Goal: Task Accomplishment & Management: Manage account settings

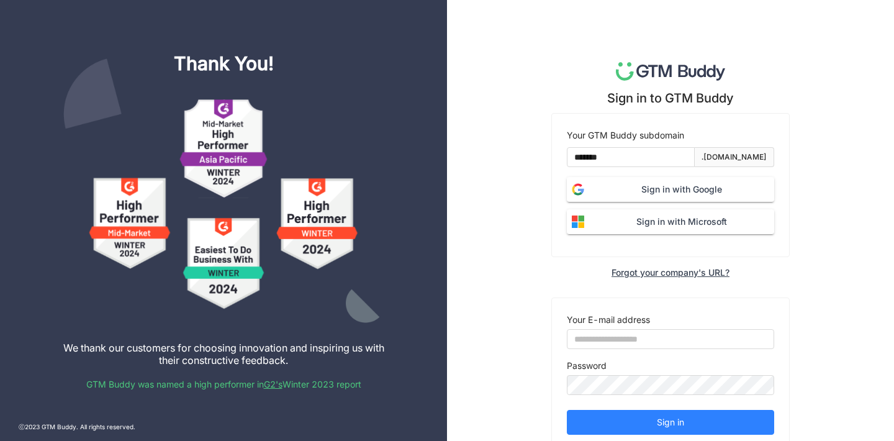
click at [665, 200] on button "Sign in with Google" at bounding box center [670, 189] width 207 height 25
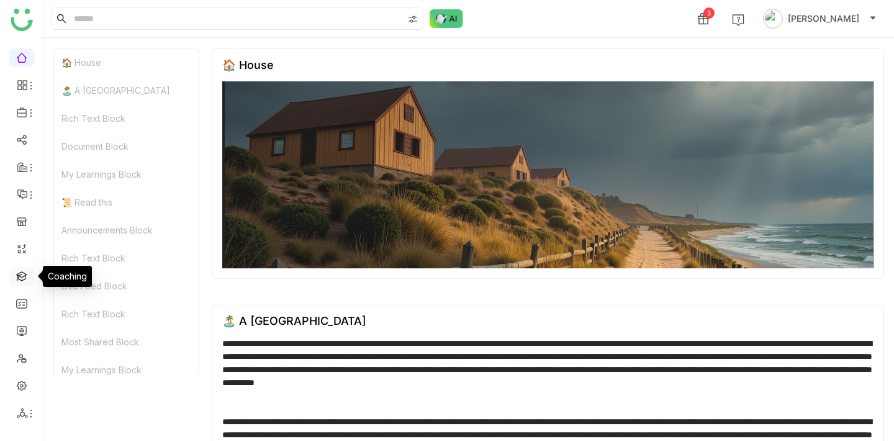
click at [20, 276] on link at bounding box center [21, 275] width 11 height 11
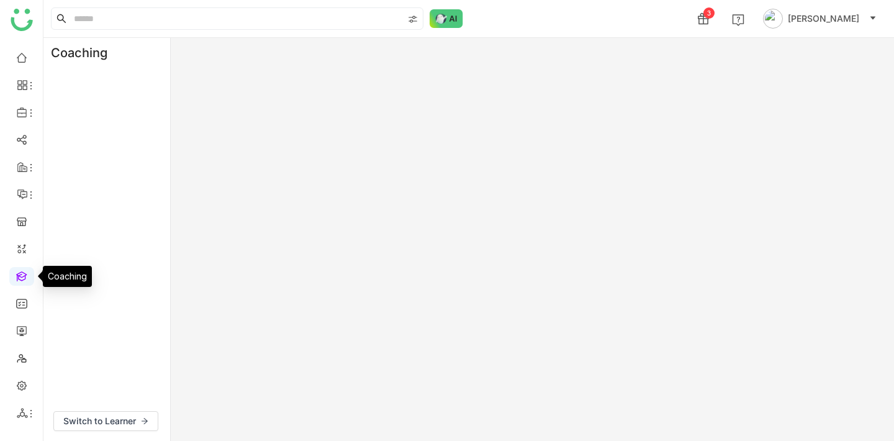
click at [20, 276] on link at bounding box center [21, 275] width 11 height 11
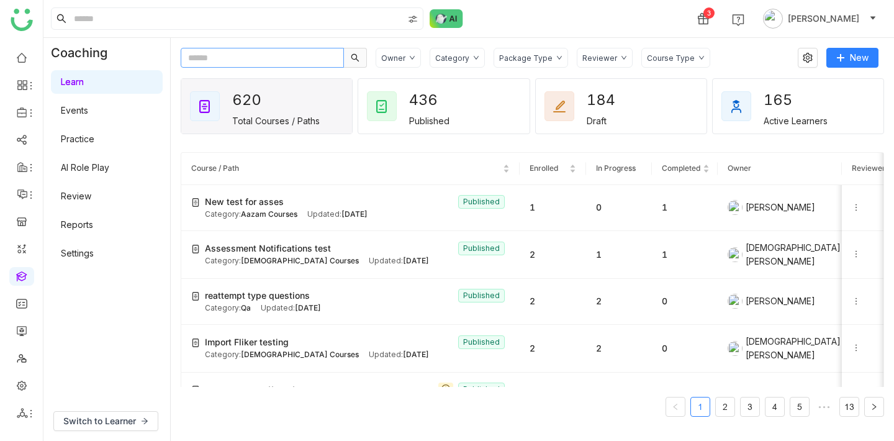
click at [284, 55] on input "text" at bounding box center [262, 58] width 163 height 20
paste input "**********"
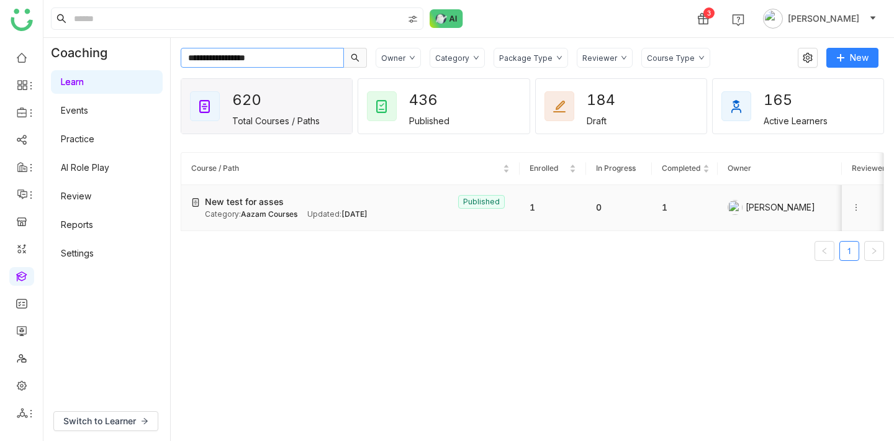
type input "**********"
click at [854, 204] on icon at bounding box center [855, 207] width 9 height 9
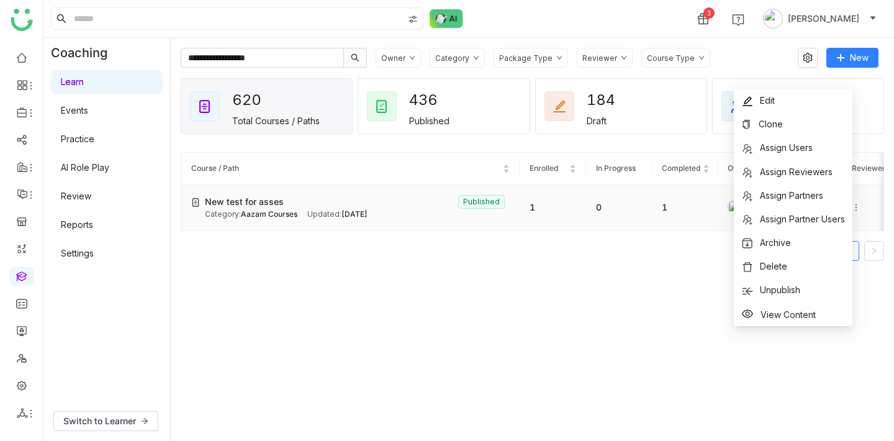
click at [530, 211] on td "1" at bounding box center [552, 208] width 66 height 46
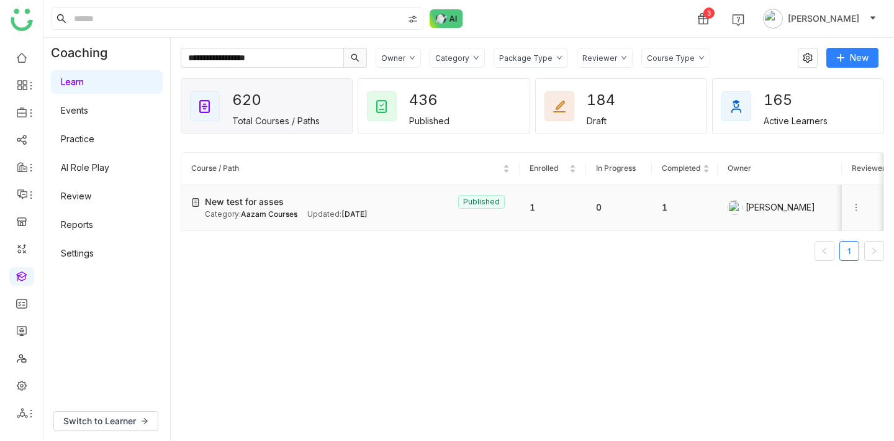
click at [530, 211] on td "1" at bounding box center [552, 208] width 66 height 46
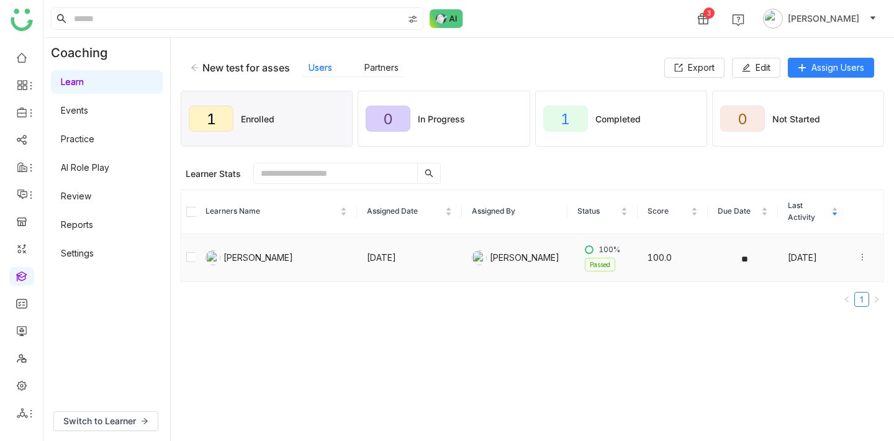
click at [862, 254] on icon at bounding box center [862, 257] width 1 height 7
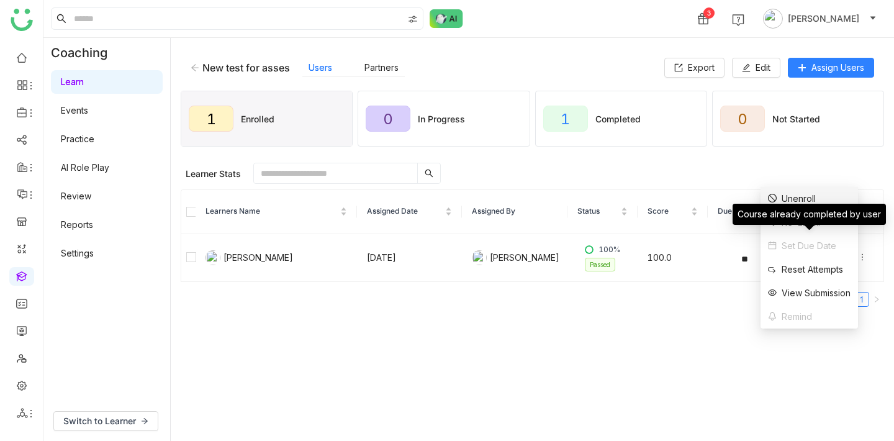
click at [805, 199] on div "Unenroll" at bounding box center [792, 199] width 48 height 14
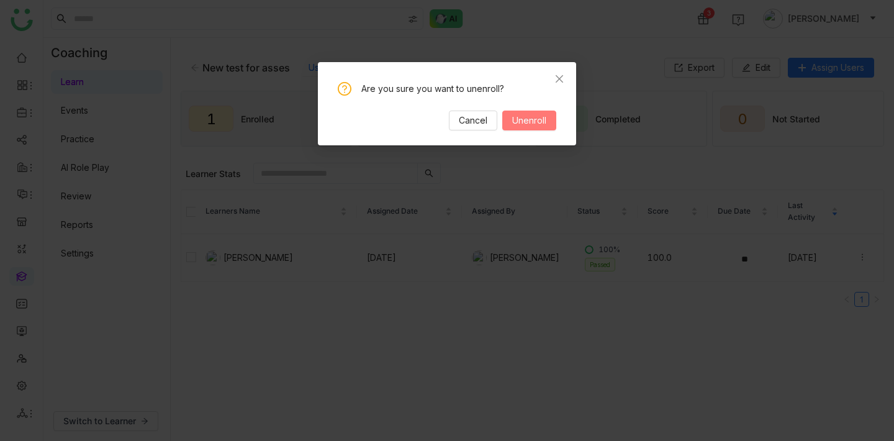
click at [542, 111] on button "Unenroll" at bounding box center [529, 120] width 54 height 20
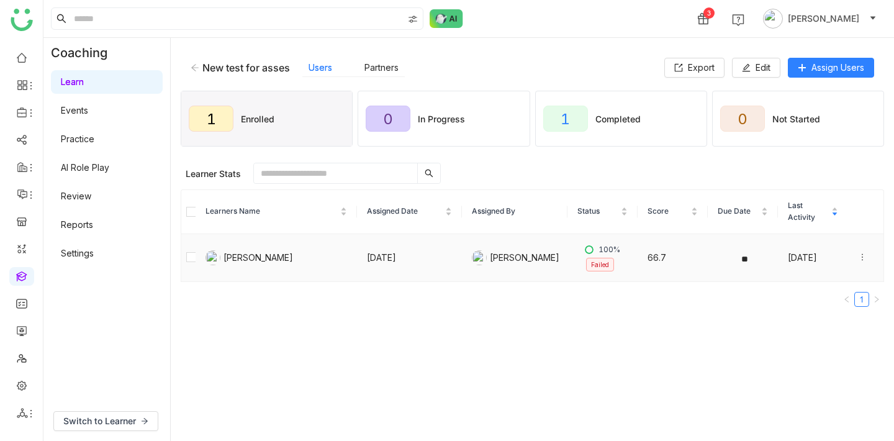
click at [864, 254] on icon at bounding box center [862, 257] width 9 height 9
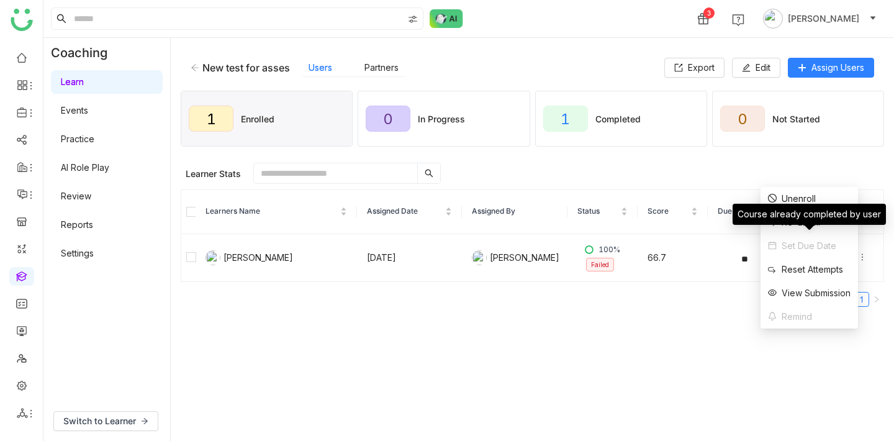
click at [806, 205] on div "Course already completed by user" at bounding box center [808, 214] width 153 height 21
click at [806, 198] on div "Unenroll" at bounding box center [792, 199] width 48 height 14
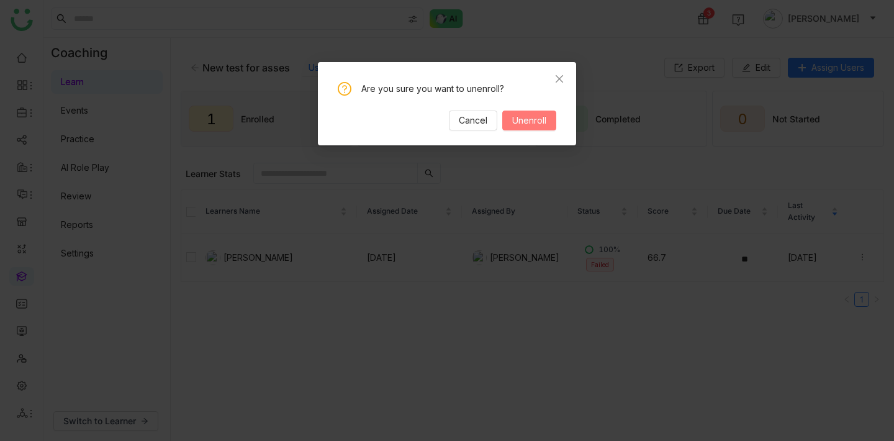
click at [532, 125] on span "Unenroll" at bounding box center [529, 121] width 34 height 14
